Goal: Task Accomplishment & Management: Manage account settings

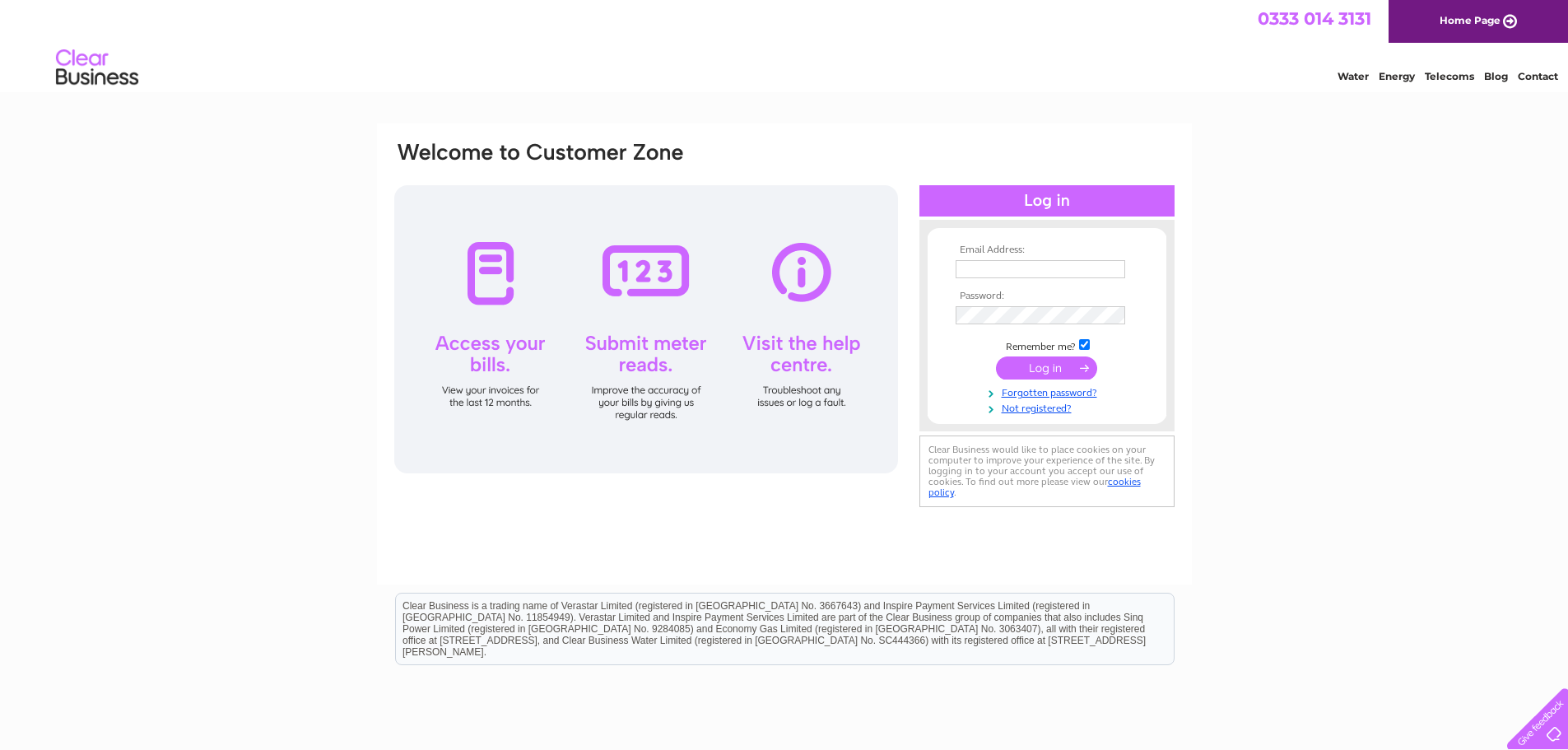
type input "accounts@tlm-laser.com"
click at [1047, 369] on input "submit" at bounding box center [1047, 367] width 101 height 23
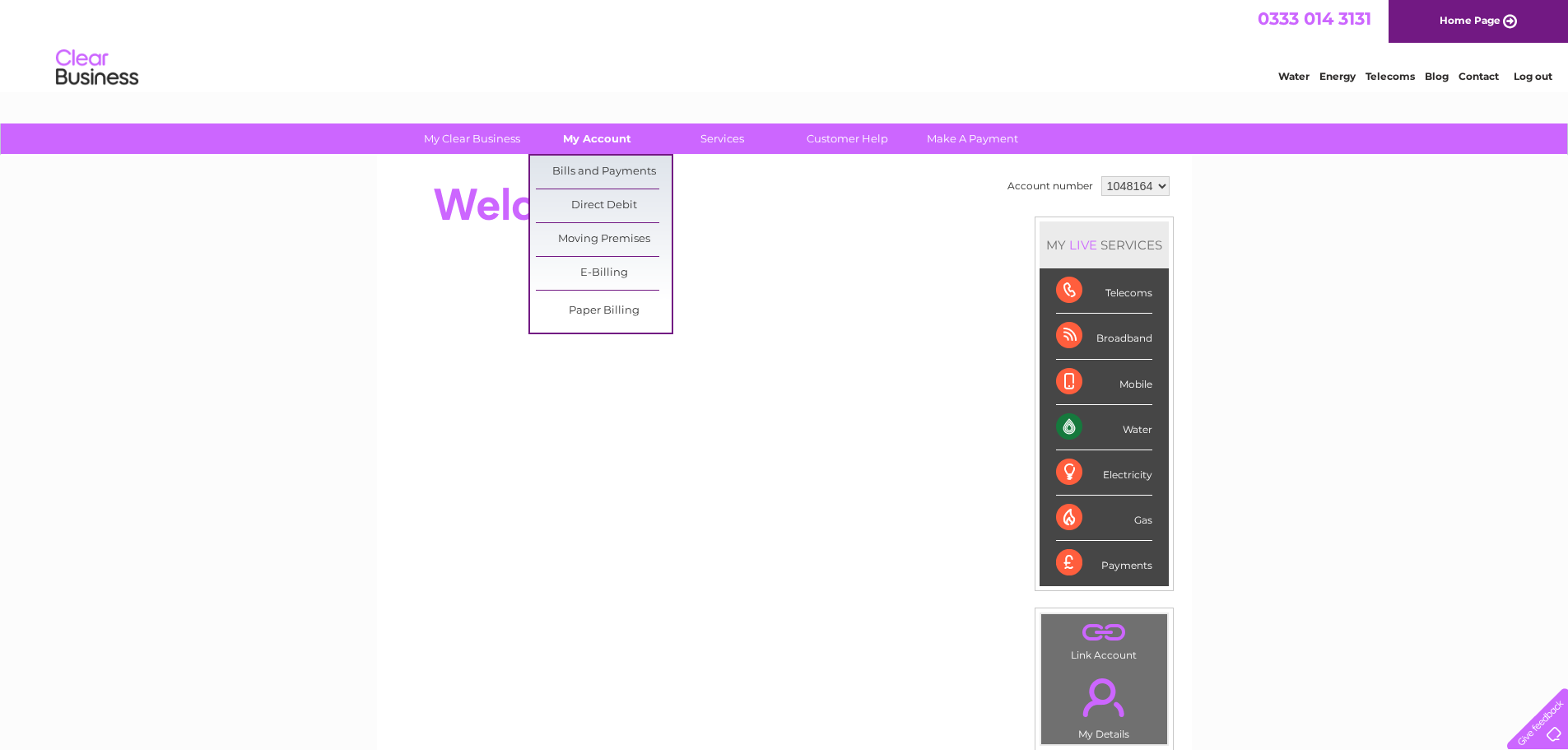
click at [587, 135] on link "My Account" at bounding box center [597, 139] width 136 height 31
click at [592, 174] on link "Bills and Payments" at bounding box center [603, 171] width 136 height 33
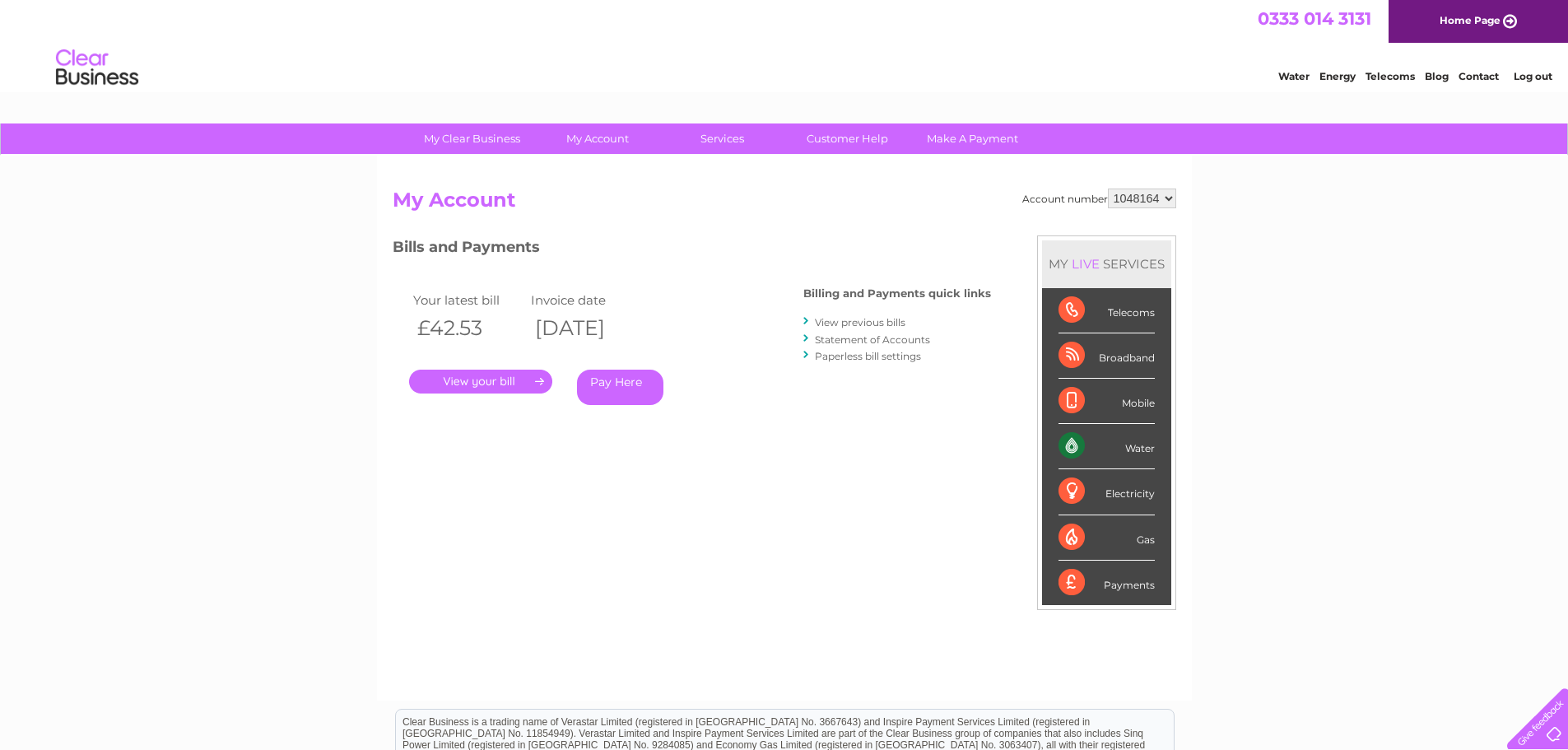
click at [456, 382] on link "." at bounding box center [480, 382] width 143 height 24
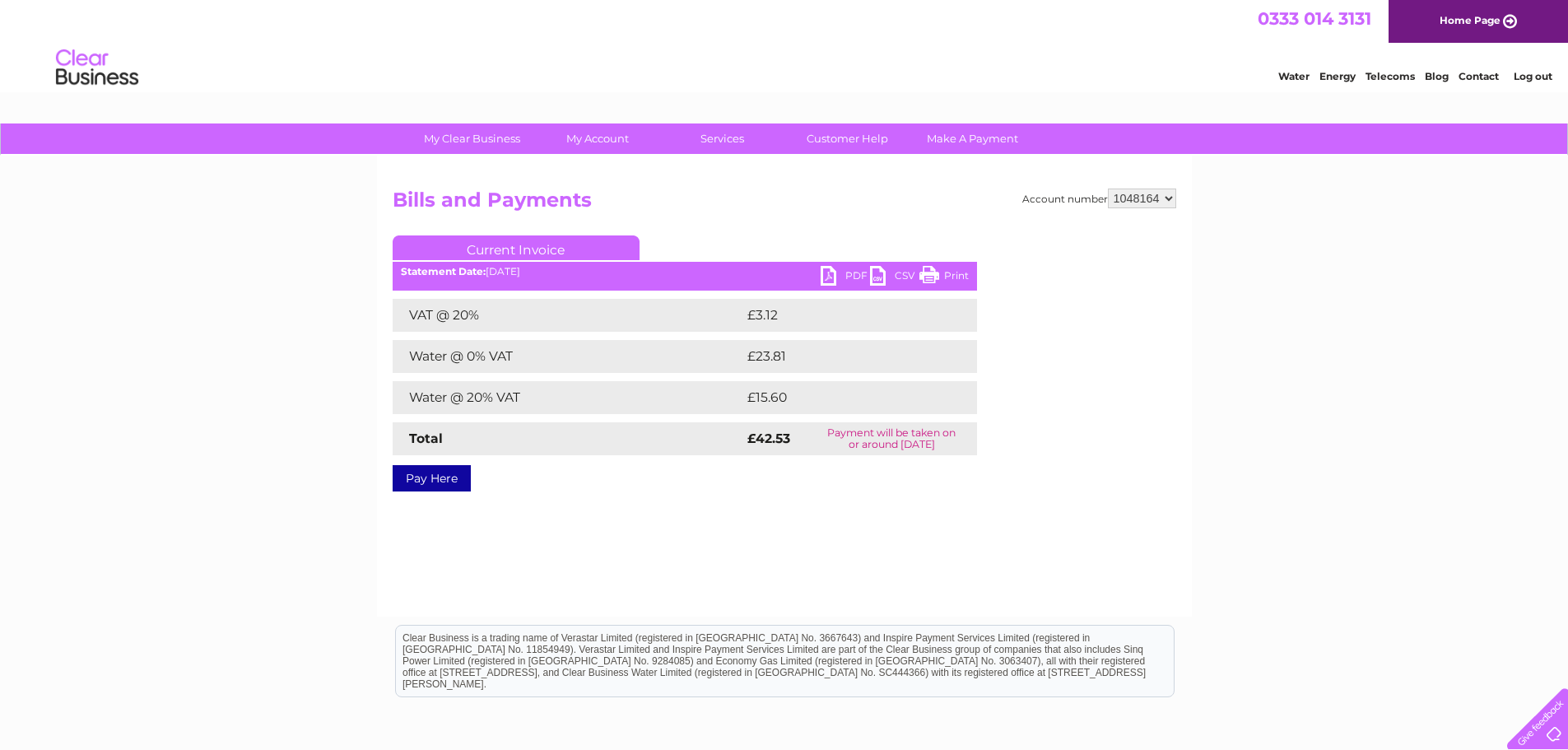
click at [849, 277] on link "PDF" at bounding box center [845, 278] width 49 height 24
